Goal: Task Accomplishment & Management: Use online tool/utility

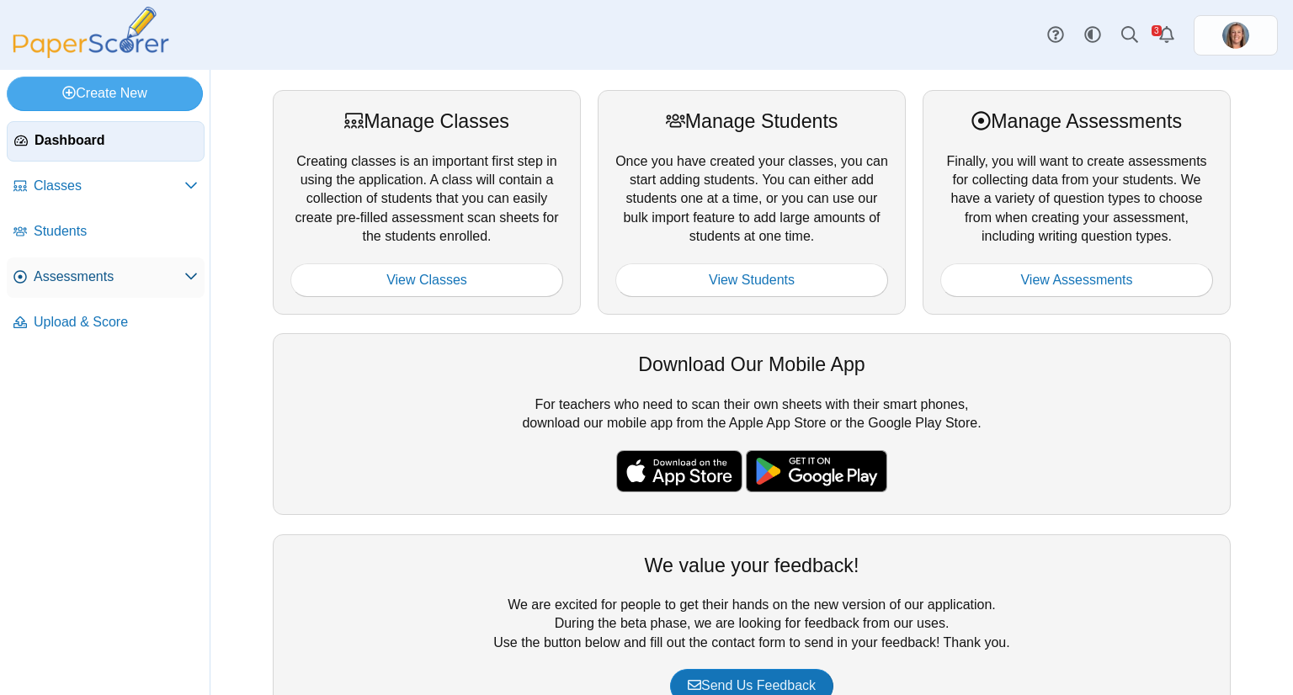
click at [109, 278] on span "Assessments" at bounding box center [109, 277] width 151 height 19
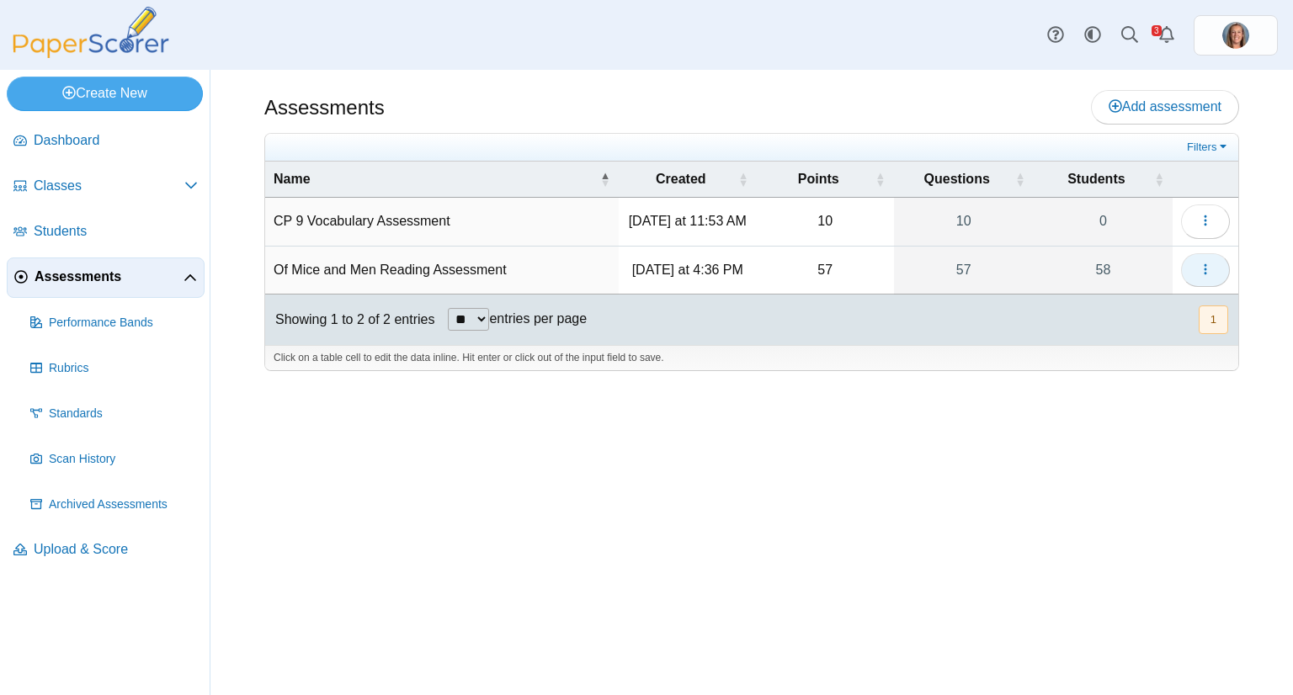
click at [1198, 260] on button "button" at bounding box center [1205, 270] width 49 height 34
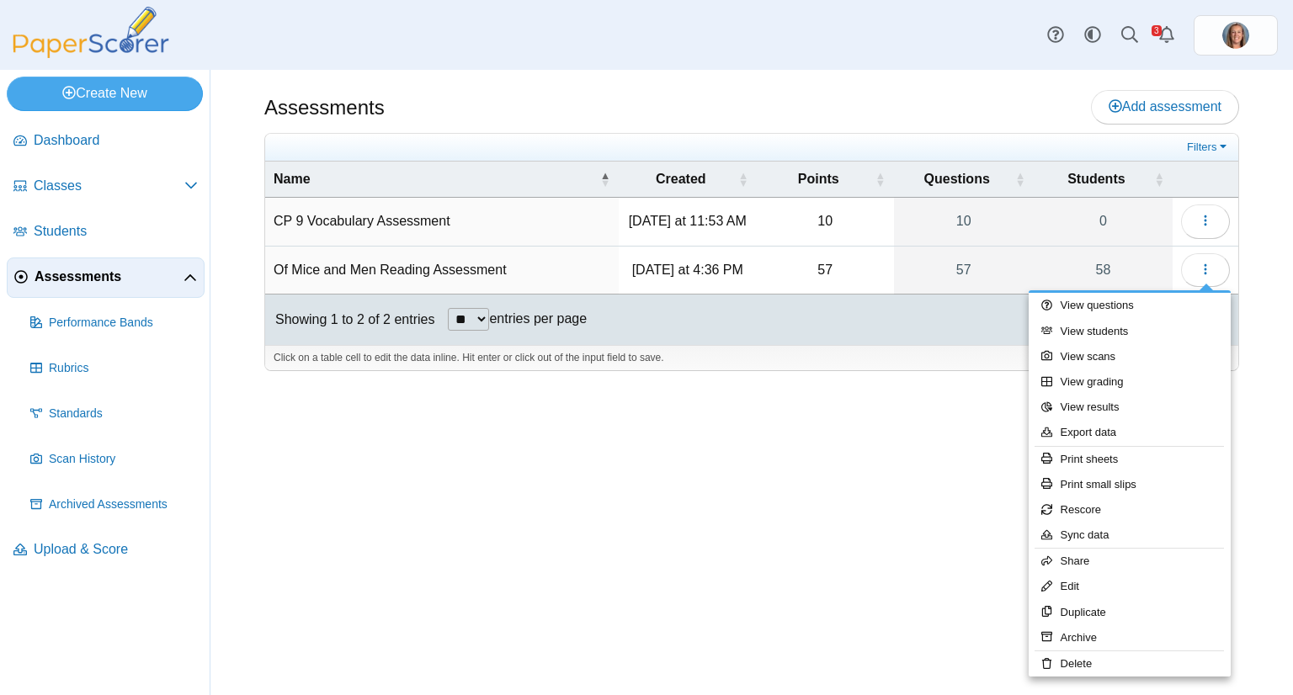
click at [917, 526] on div "Assessments Add assessment 10 0" at bounding box center [751, 382] width 1082 height 625
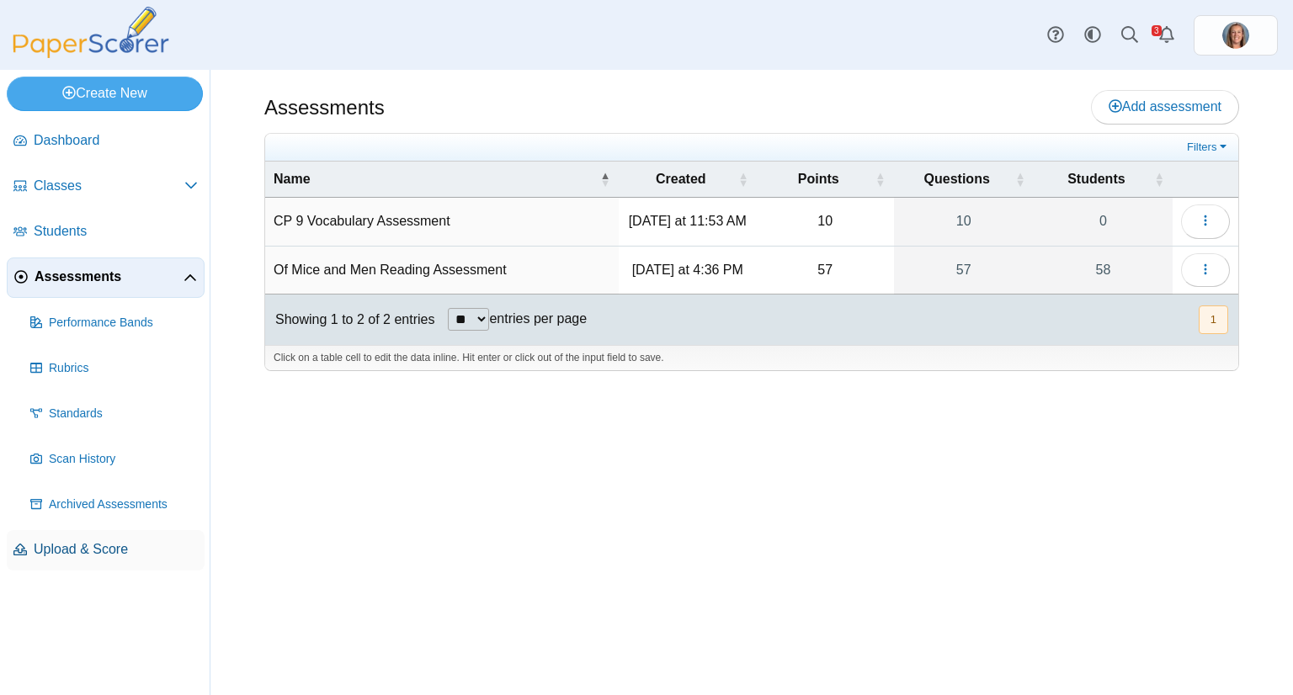
click at [104, 548] on span "Upload & Score" at bounding box center [116, 549] width 164 height 19
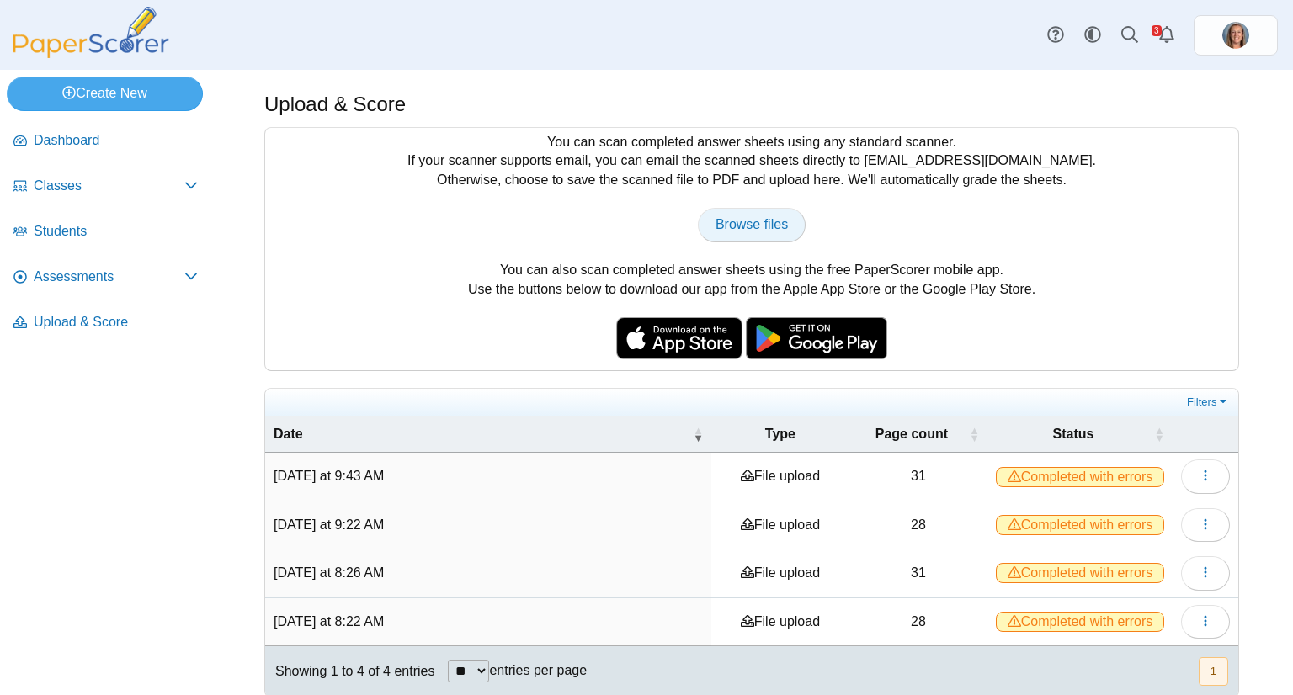
click at [726, 229] on span "Browse files" at bounding box center [751, 224] width 72 height 14
type input "**********"
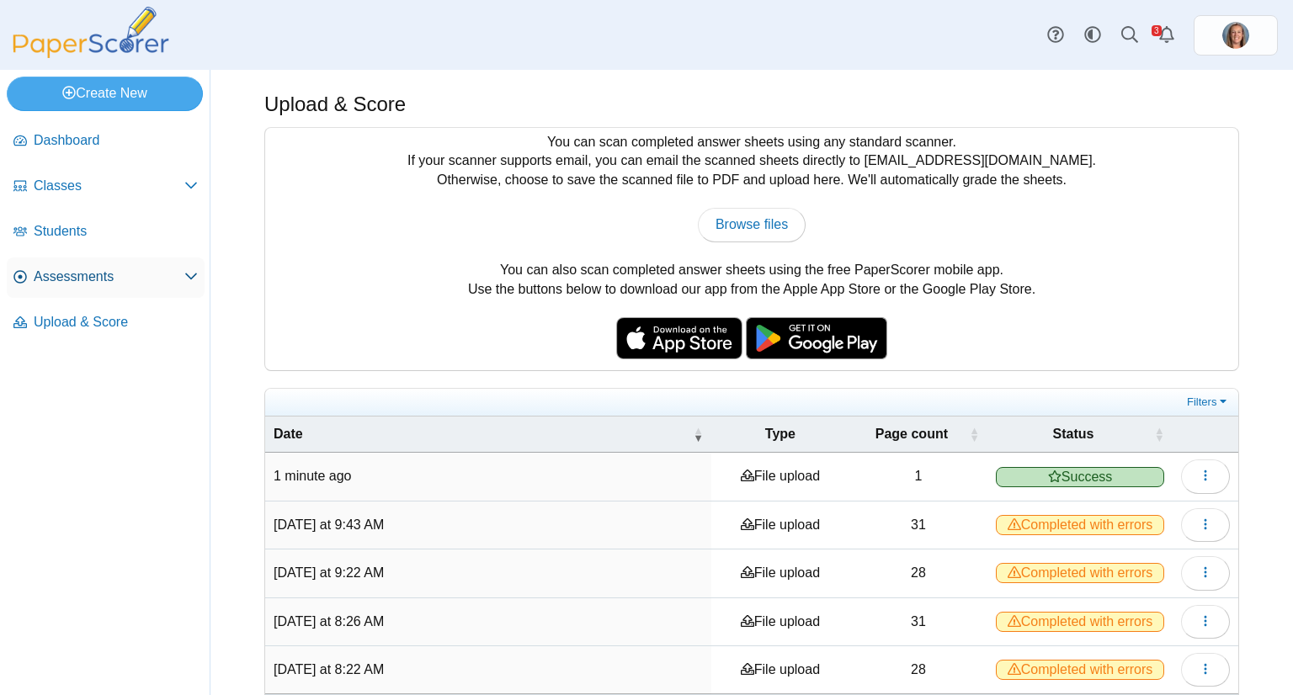
click at [146, 270] on span "Assessments" at bounding box center [109, 277] width 151 height 19
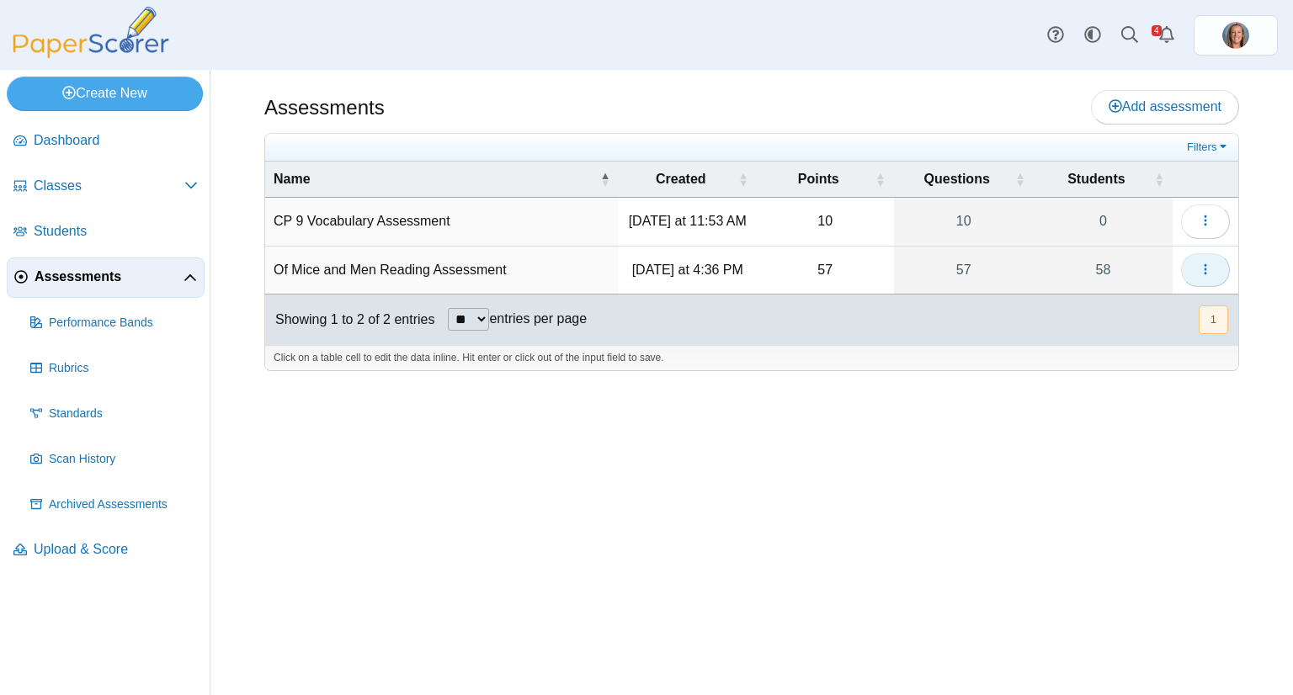
click at [1181, 265] on button "button" at bounding box center [1205, 270] width 49 height 34
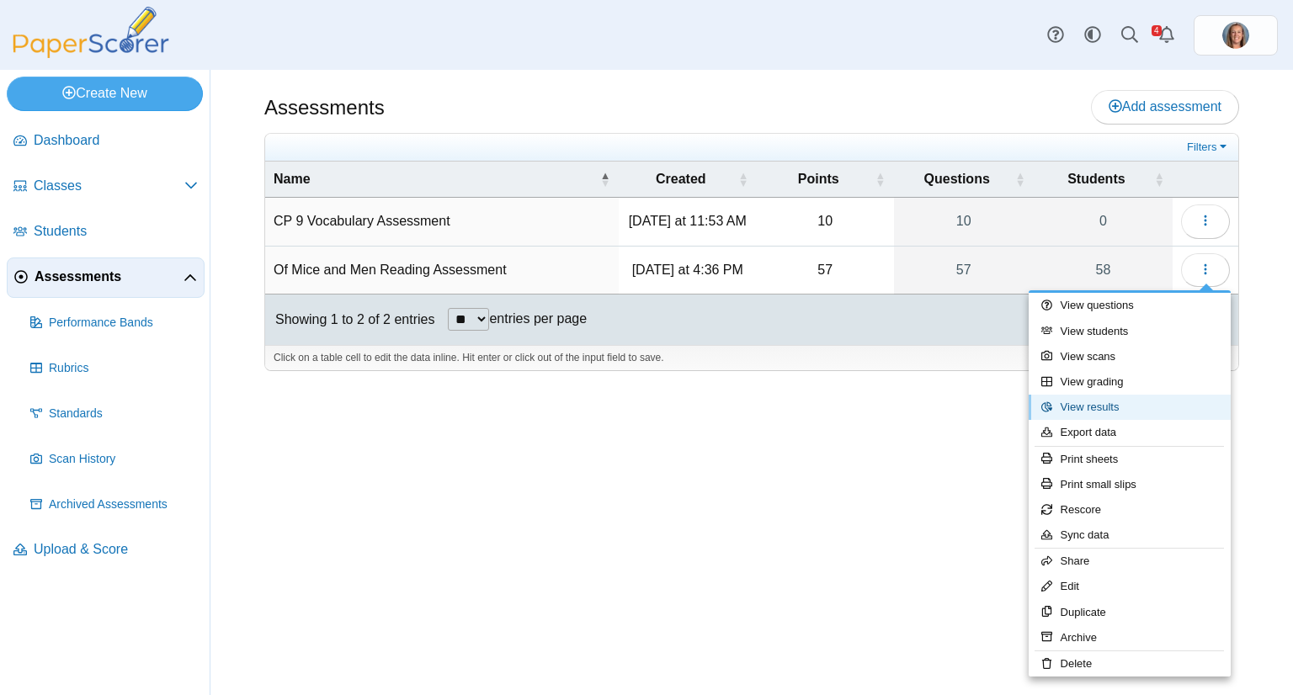
click at [1130, 402] on link "View results" at bounding box center [1129, 407] width 202 height 25
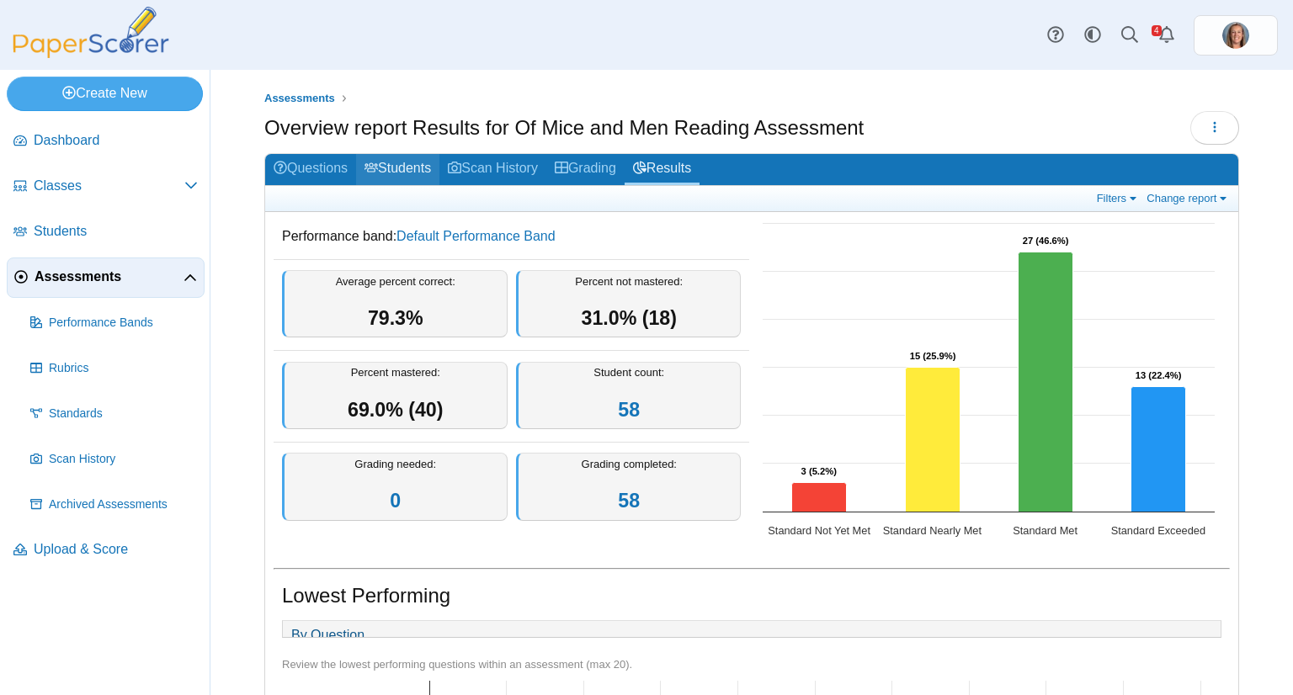
click at [396, 167] on link "Students" at bounding box center [397, 169] width 83 height 31
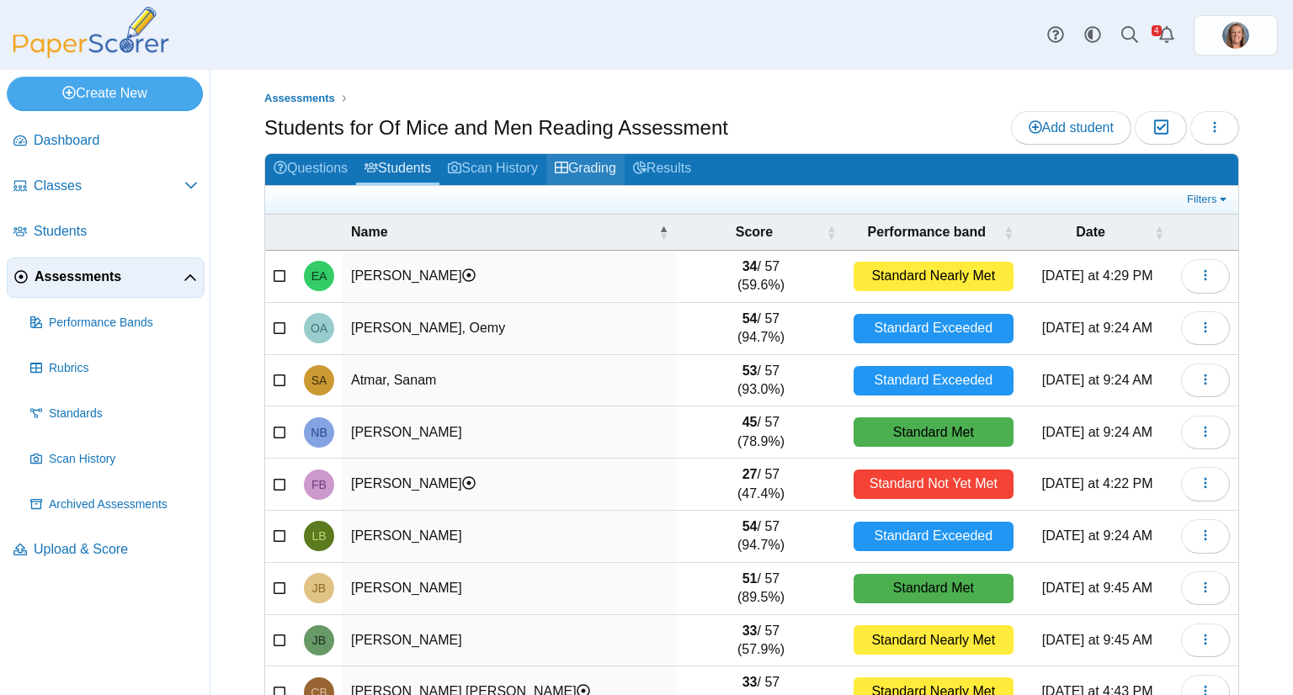
click at [603, 165] on link "Grading" at bounding box center [585, 169] width 78 height 31
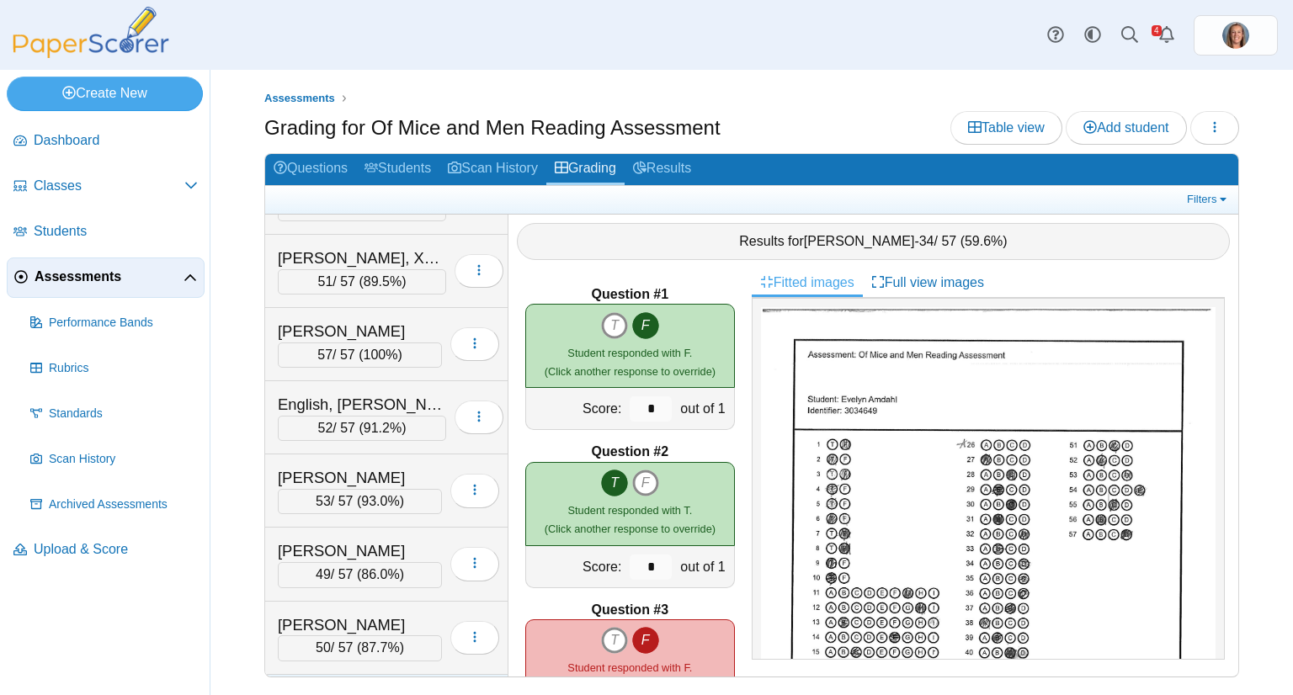
scroll to position [969, 0]
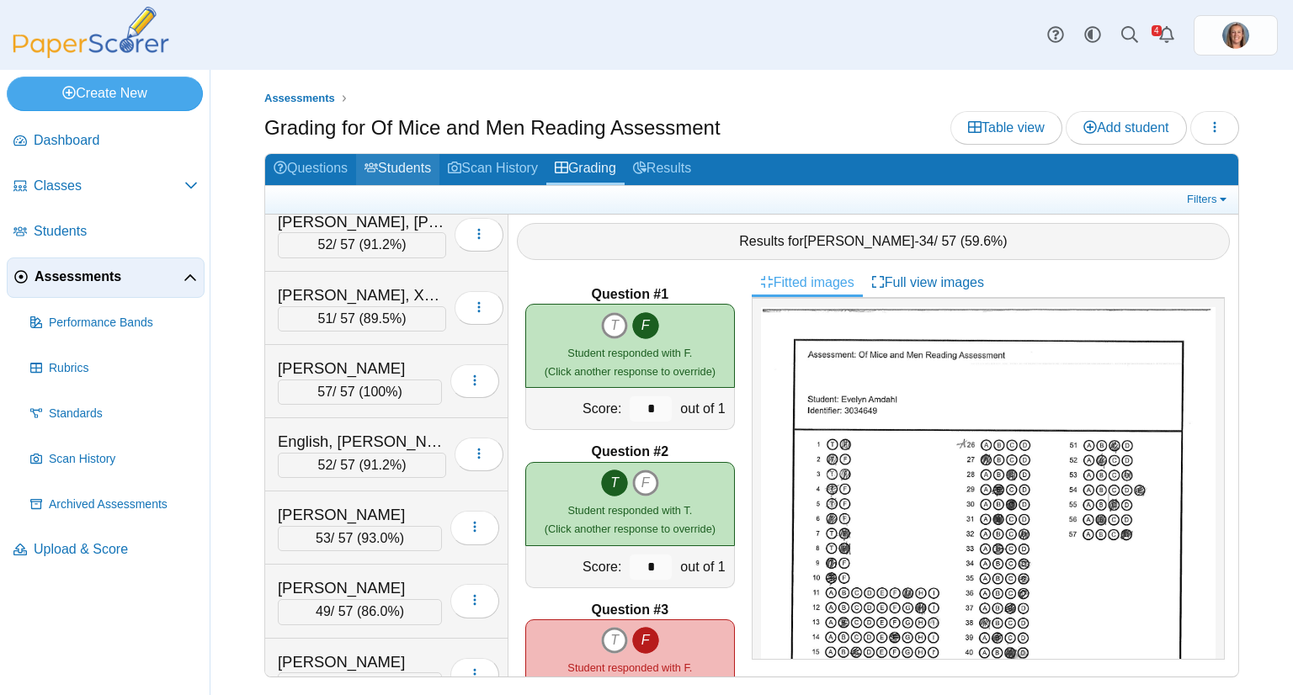
click at [409, 170] on link "Students" at bounding box center [397, 169] width 83 height 31
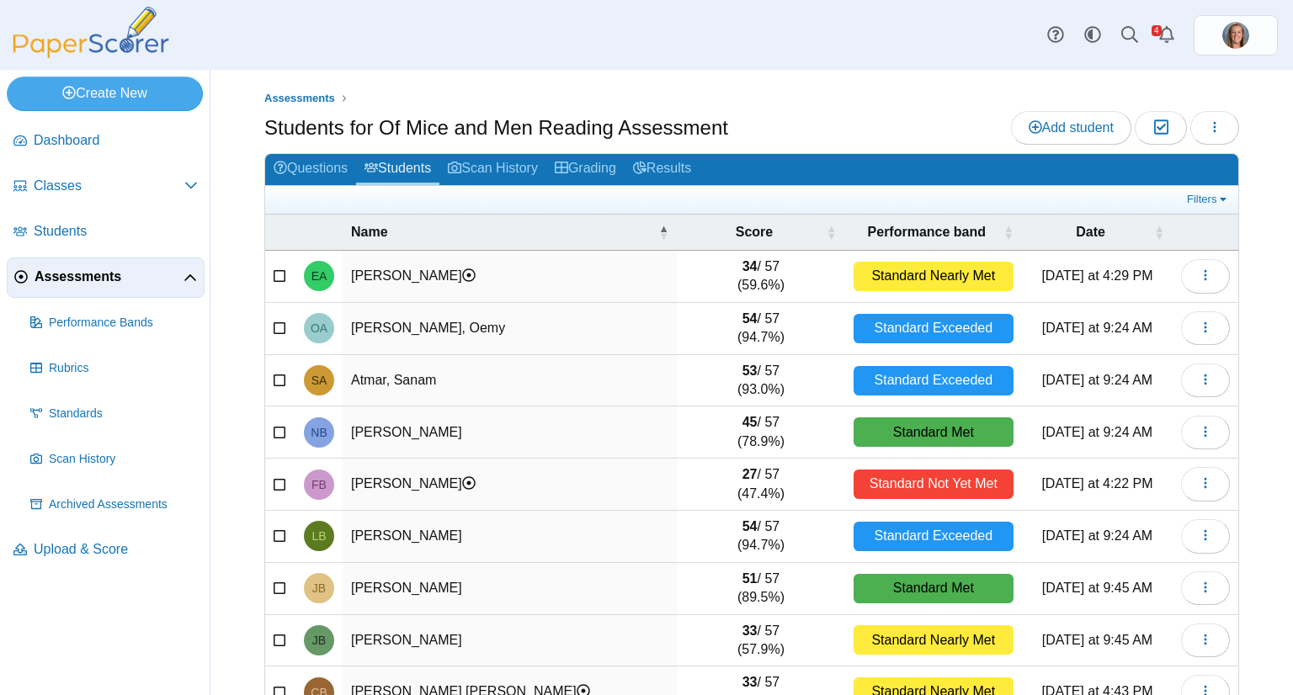
scroll to position [139, 0]
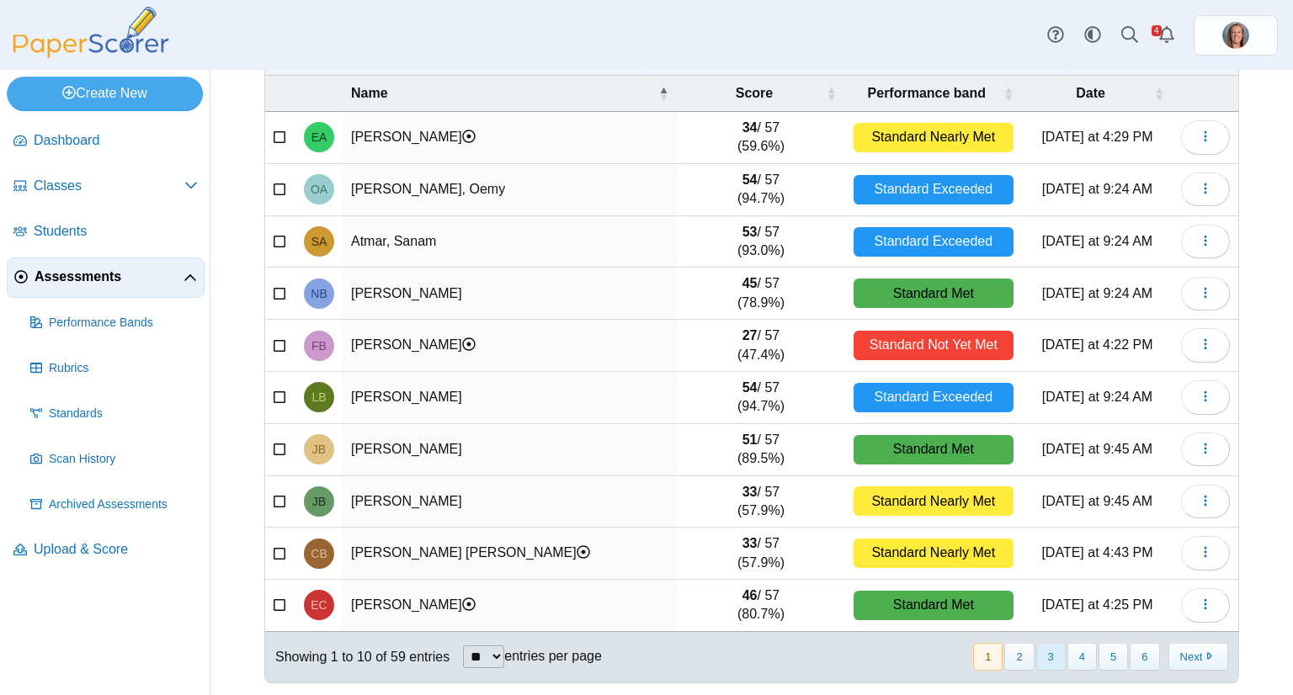
click at [1042, 654] on button "3" at bounding box center [1050, 657] width 29 height 28
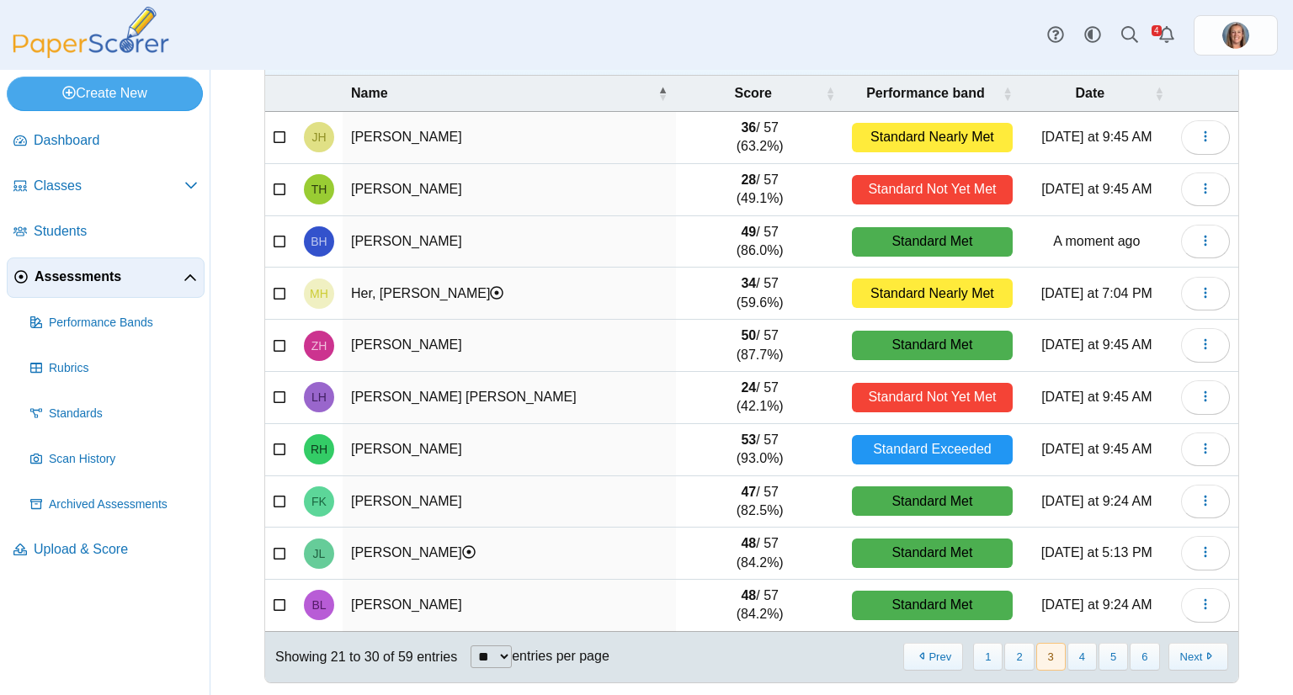
scroll to position [0, 0]
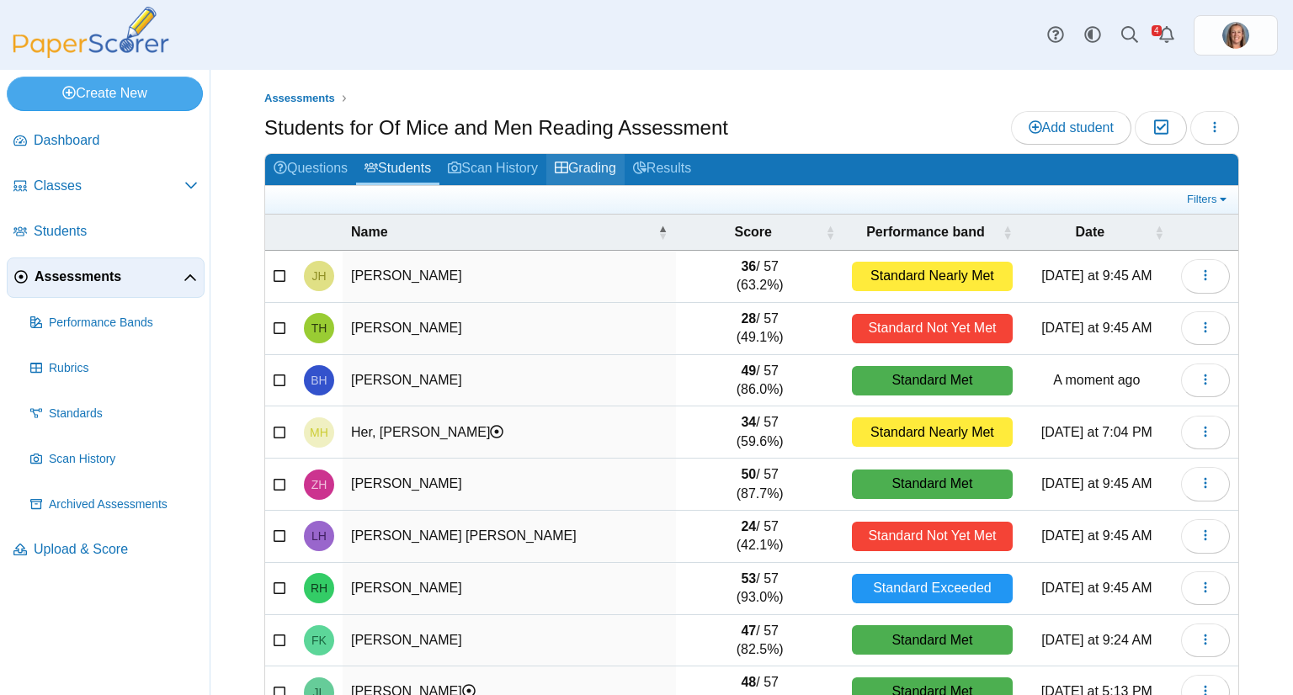
click at [574, 162] on link "Grading" at bounding box center [585, 169] width 78 height 31
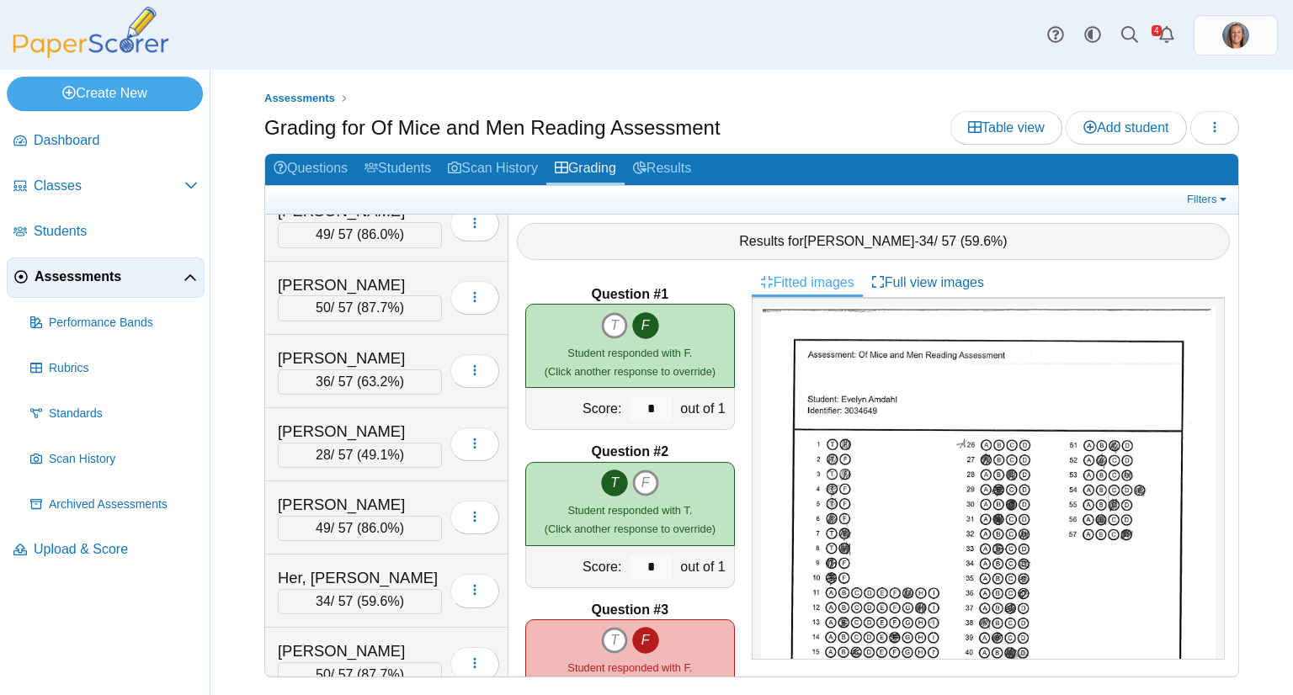
scroll to position [1366, 0]
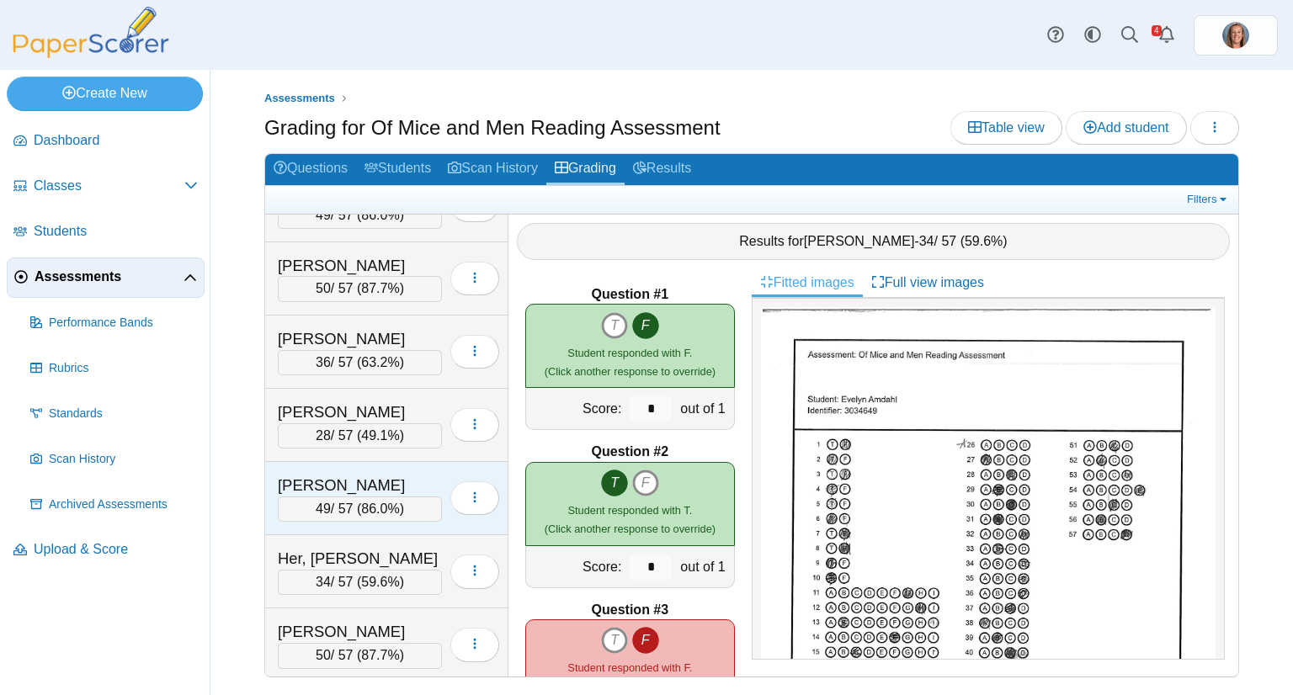
click at [343, 497] on div "49 / 57 ( 86.0% )" at bounding box center [360, 509] width 164 height 25
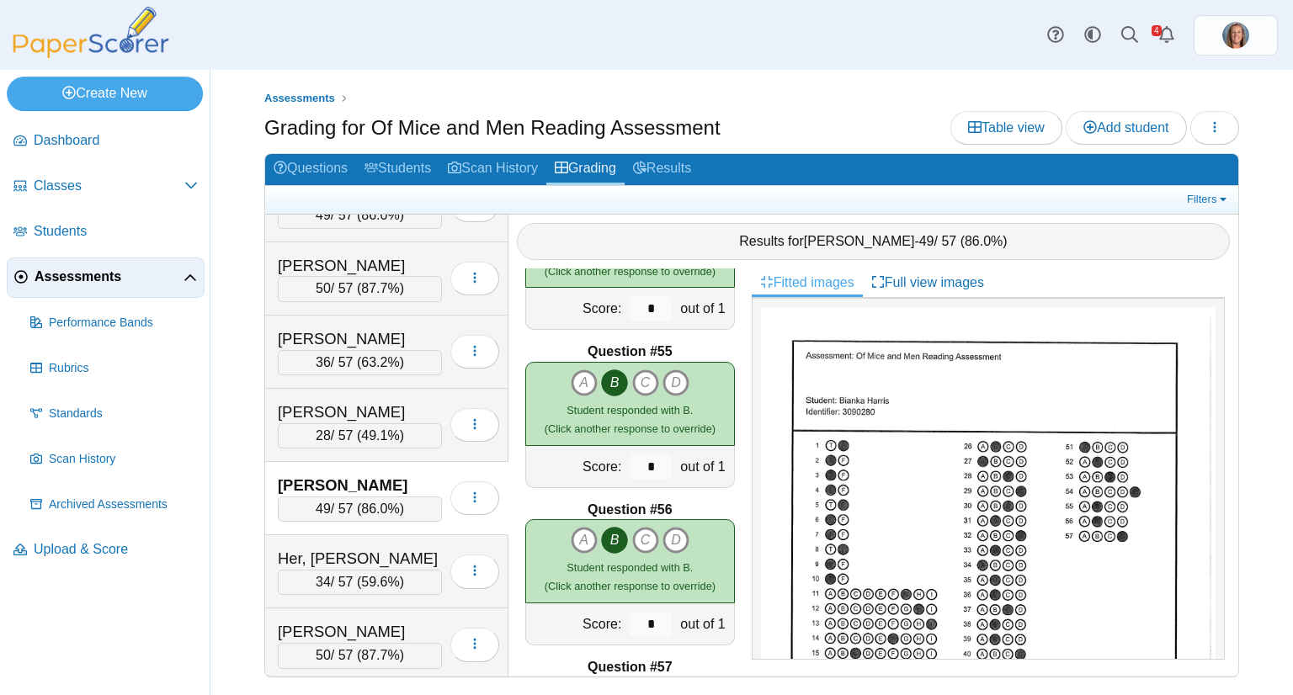
scroll to position [8614, 0]
